Goal: Information Seeking & Learning: Learn about a topic

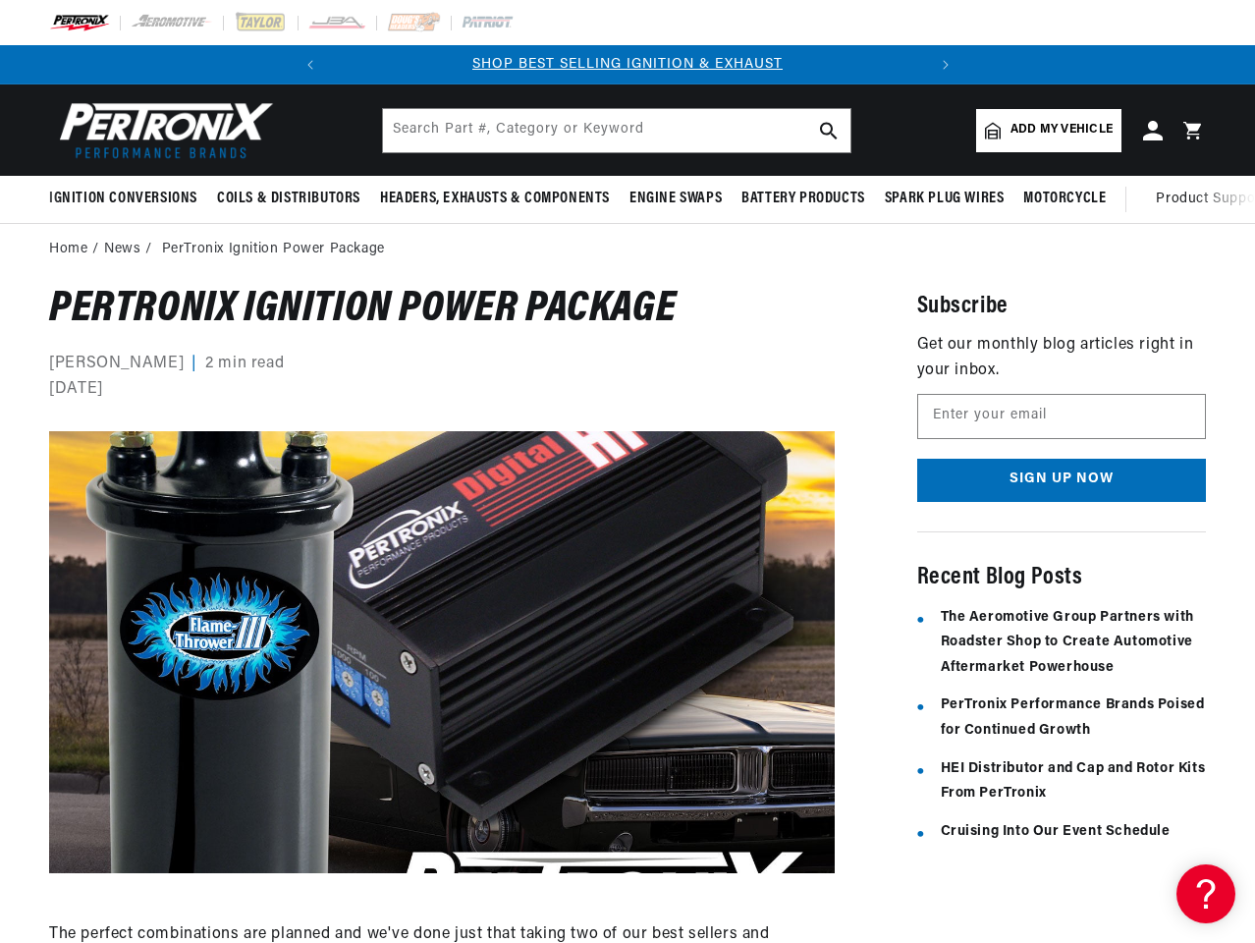
click at [628, 471] on img at bounding box center [442, 652] width 786 height 442
click at [310, 65] on icon "Translation missing: en.sections.announcements.previous_announcement" at bounding box center [310, 65] width 6 height 10
click at [1090, 65] on slideshow-component "SHOP BEST SELLING IGNITION & EXHAUST FREE SHIPPING ON ORDERS OVER $109" at bounding box center [627, 64] width 1255 height 39
click at [945, 65] on icon "Translation missing: en.sections.announcements.next_announcement" at bounding box center [946, 65] width 6 height 10
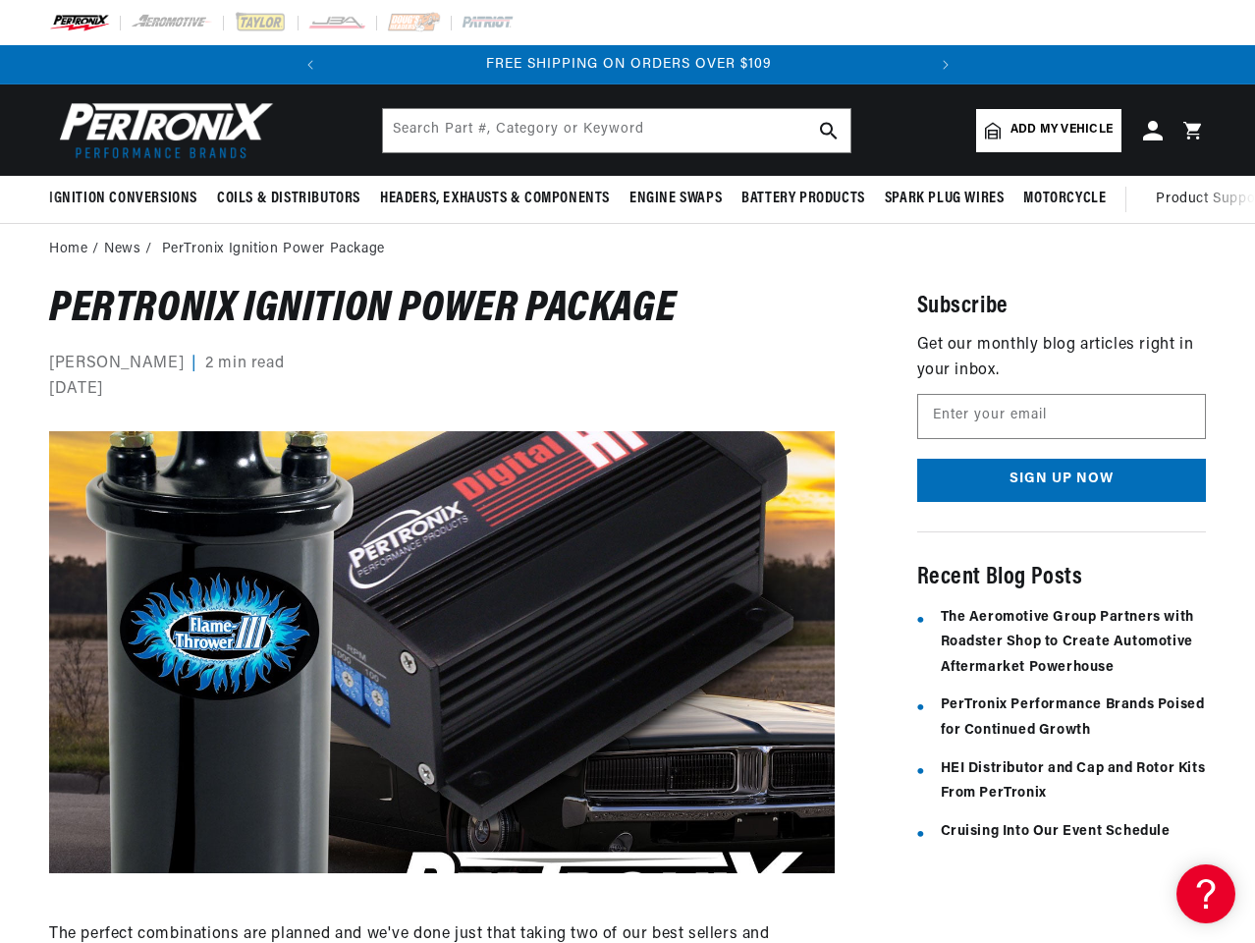
click at [127, 198] on span "Ignition Conversions" at bounding box center [123, 199] width 148 height 21
